Goal: Task Accomplishment & Management: Manage account settings

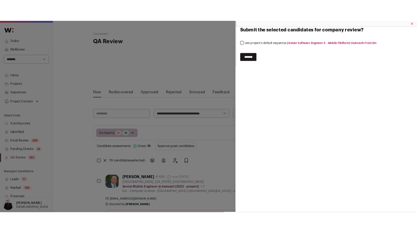
scroll to position [14, 0]
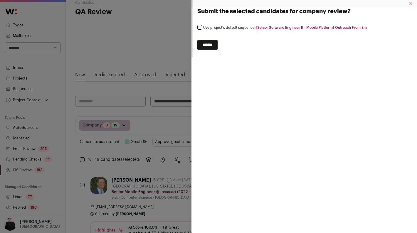
click at [213, 45] on input "*******" at bounding box center [208, 45] width 20 height 10
select select
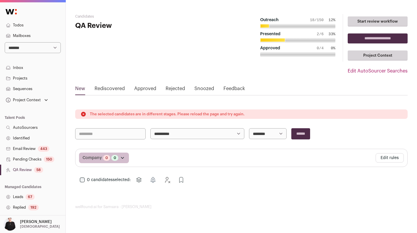
click at [17, 24] on link "Todos" at bounding box center [33, 25] width 66 height 11
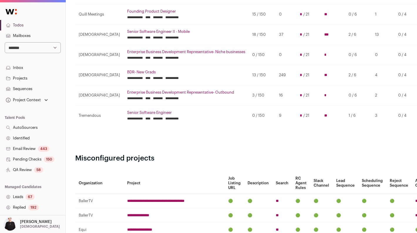
scroll to position [397, 0]
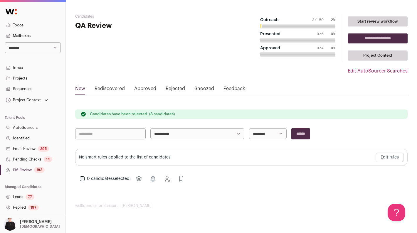
click at [56, 48] on select "**********" at bounding box center [33, 47] width 56 height 11
select select "***"
click at [5, 42] on select "**********" at bounding box center [33, 47] width 56 height 11
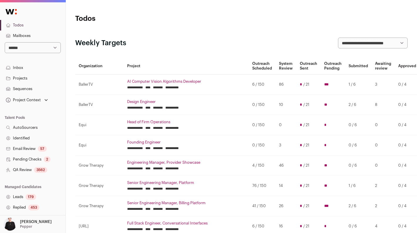
click at [25, 79] on link "Projects" at bounding box center [33, 78] width 66 height 11
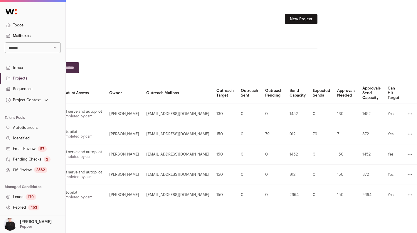
scroll to position [0, 97]
click at [411, 175] on icon at bounding box center [410, 174] width 7 height 7
click at [378, 212] on link "Archive" at bounding box center [386, 213] width 56 height 12
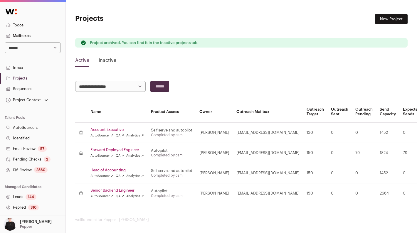
click at [115, 190] on link "Senior Backend Engineer" at bounding box center [118, 190] width 54 height 5
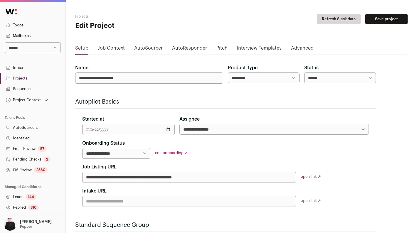
scroll to position [104, 0]
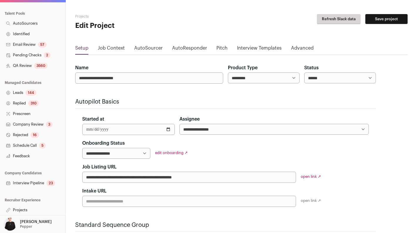
click at [17, 209] on link "Projects" at bounding box center [33, 210] width 66 height 11
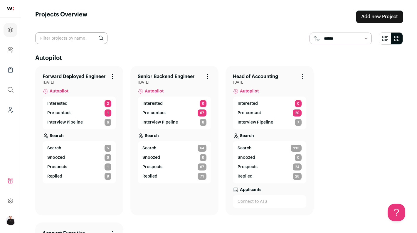
click at [171, 76] on link "Senior Backend Engineer" at bounding box center [166, 76] width 57 height 7
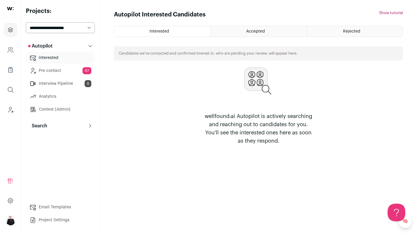
click at [52, 81] on link "Interview Pipeline 8" at bounding box center [60, 84] width 69 height 12
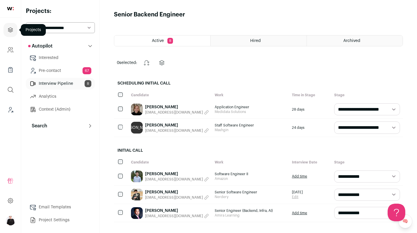
click at [12, 26] on icon "Projects" at bounding box center [10, 29] width 7 height 7
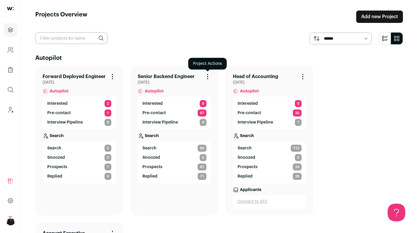
click at [208, 76] on icon "Project Actions" at bounding box center [208, 76] width 1 height 1
click at [203, 88] on button "Archive Project" at bounding box center [192, 88] width 28 height 5
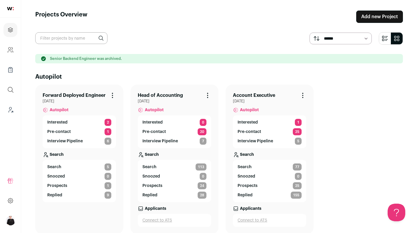
scroll to position [25, 0]
